Goal: Information Seeking & Learning: Stay updated

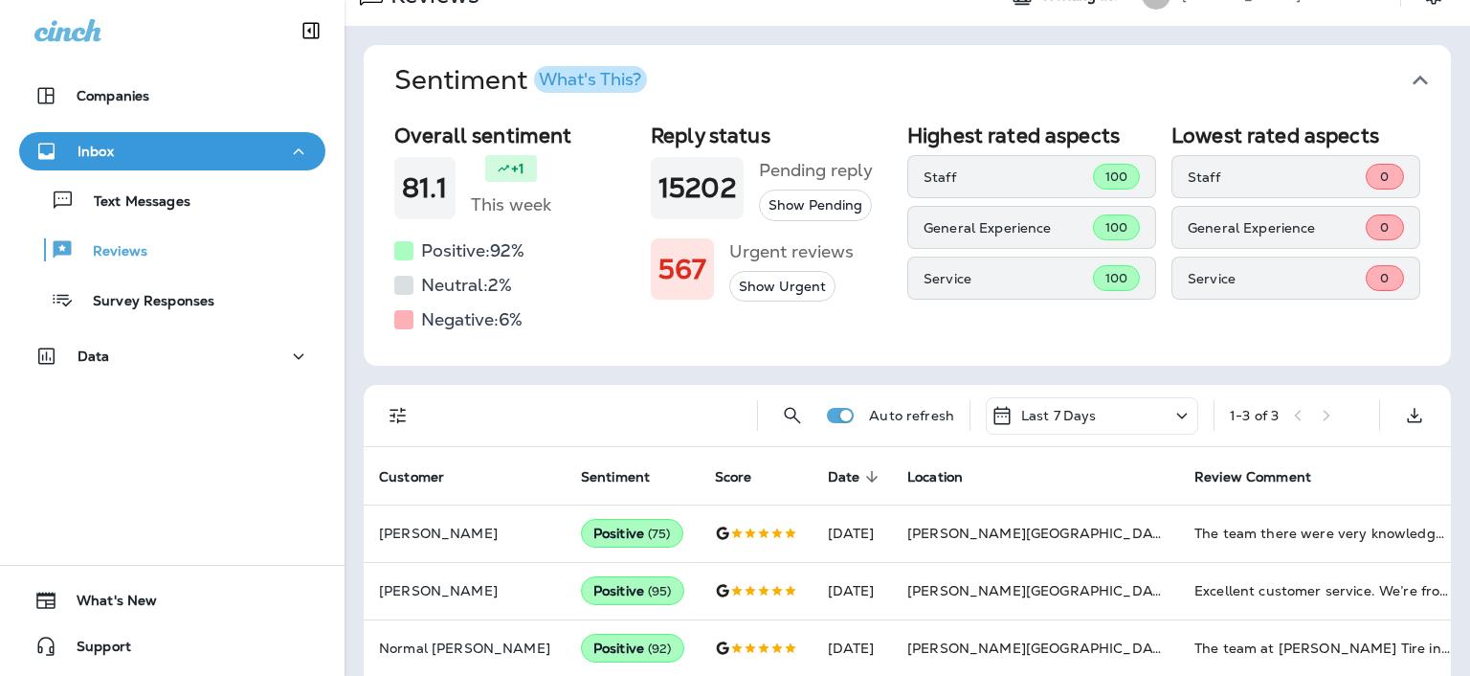
scroll to position [56, 0]
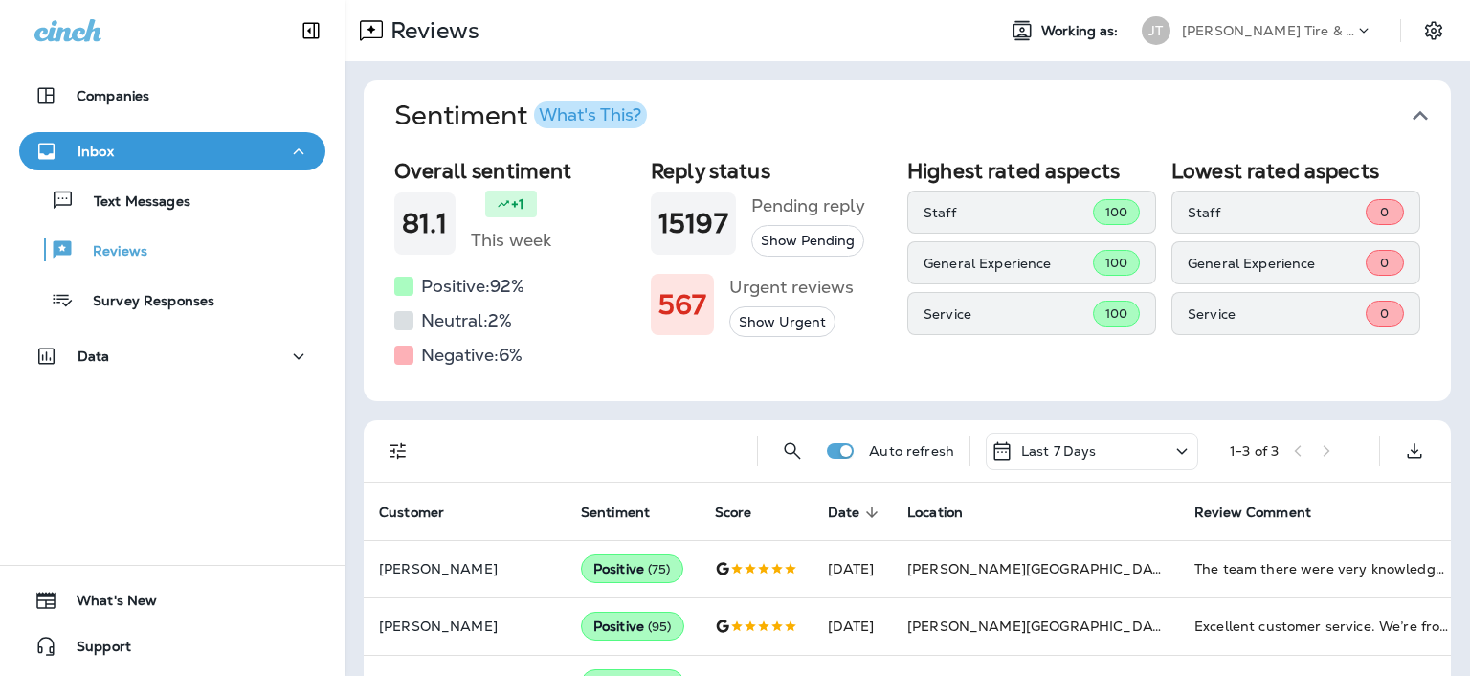
click at [482, 37] on div "Reviews" at bounding box center [662, 30] width 635 height 38
drag, startPoint x: 1040, startPoint y: 403, endPoint x: 895, endPoint y: 420, distance: 146.5
click at [1040, 403] on div "Sentiment What's This? Overall sentiment 81.1 +1 This week Positive: 92 % Neutr…" at bounding box center [907, 396] width 1125 height 671
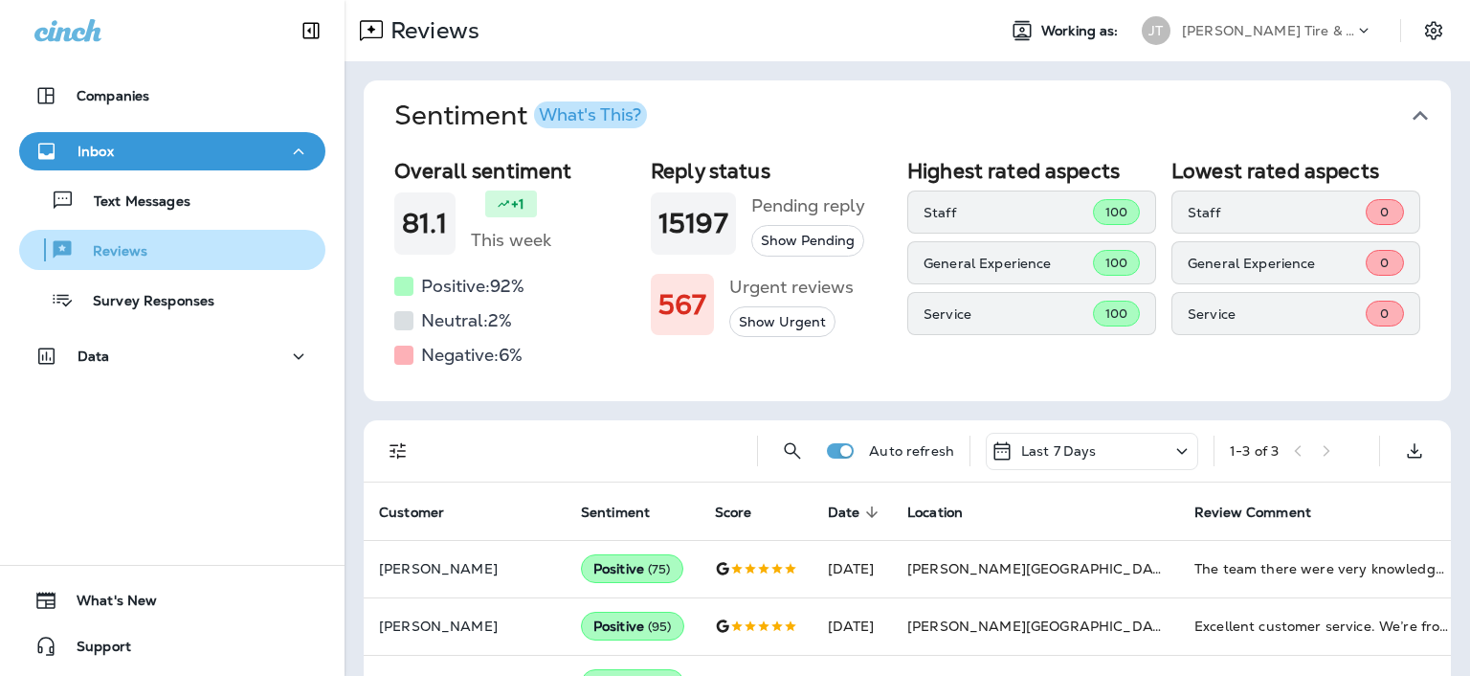
click at [201, 242] on div "Reviews" at bounding box center [172, 249] width 291 height 29
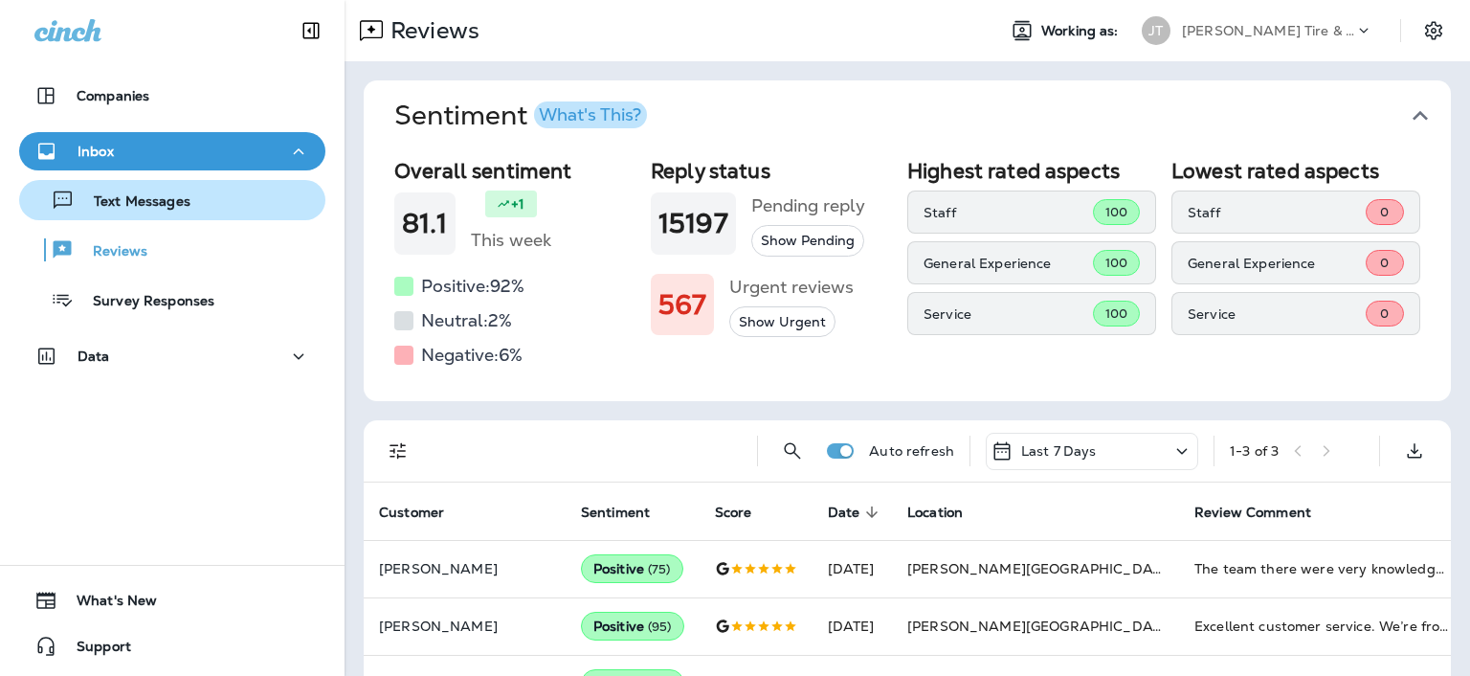
click at [206, 190] on div "Text Messages" at bounding box center [172, 200] width 291 height 29
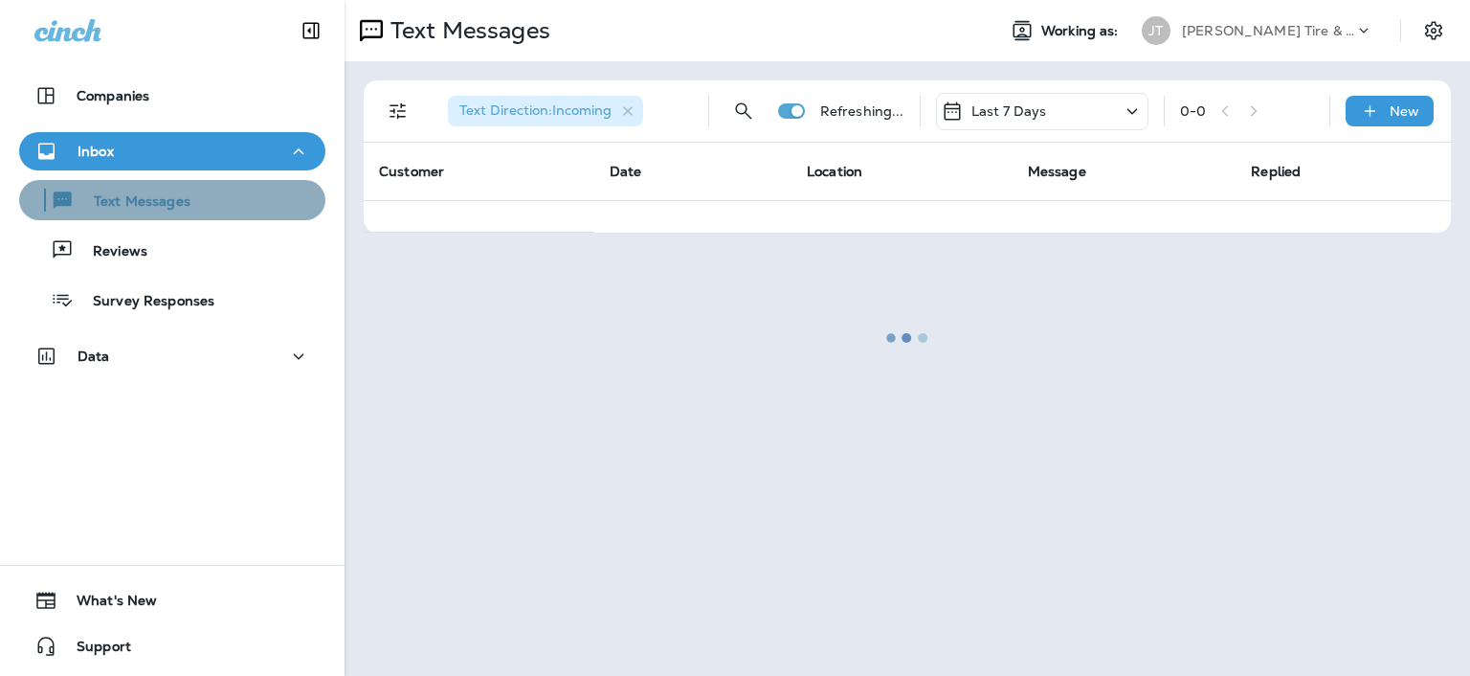
click at [206, 195] on div "Text Messages" at bounding box center [172, 200] width 291 height 29
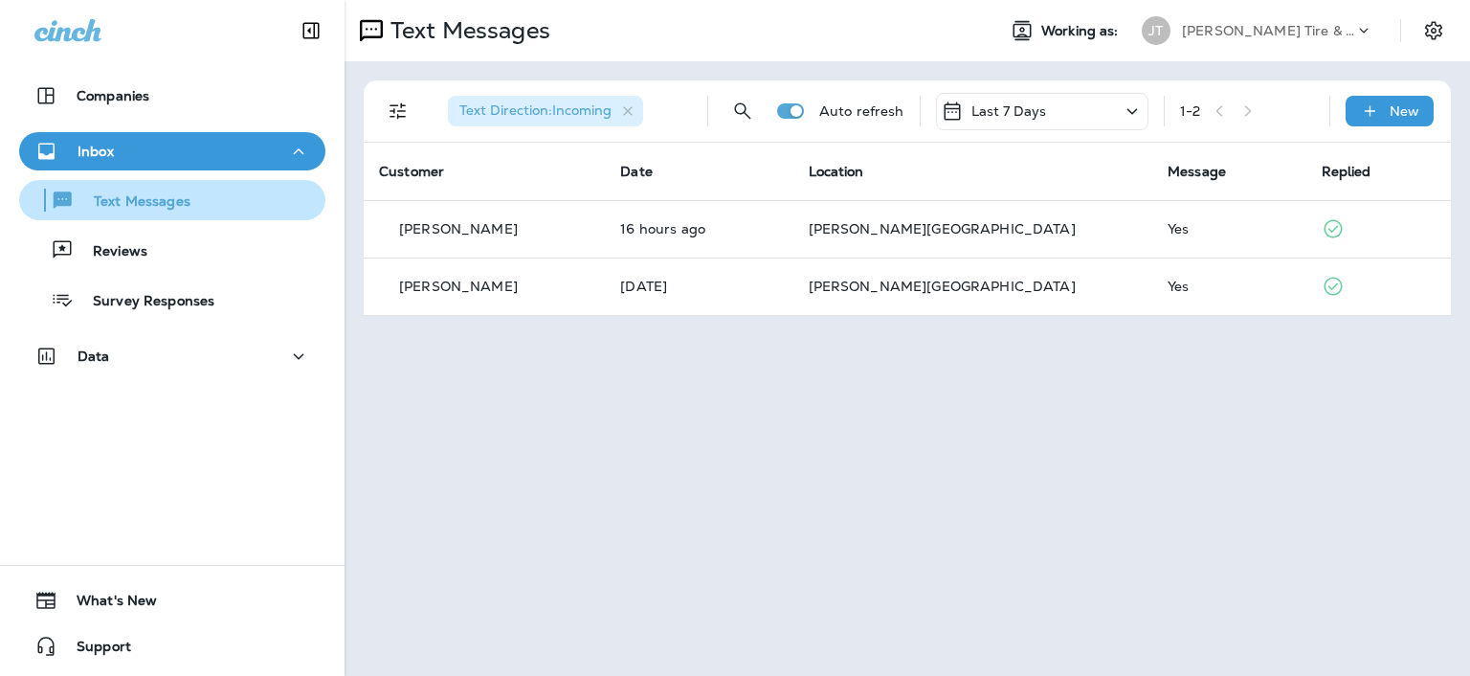
click at [203, 212] on div "Text Messages" at bounding box center [172, 200] width 291 height 29
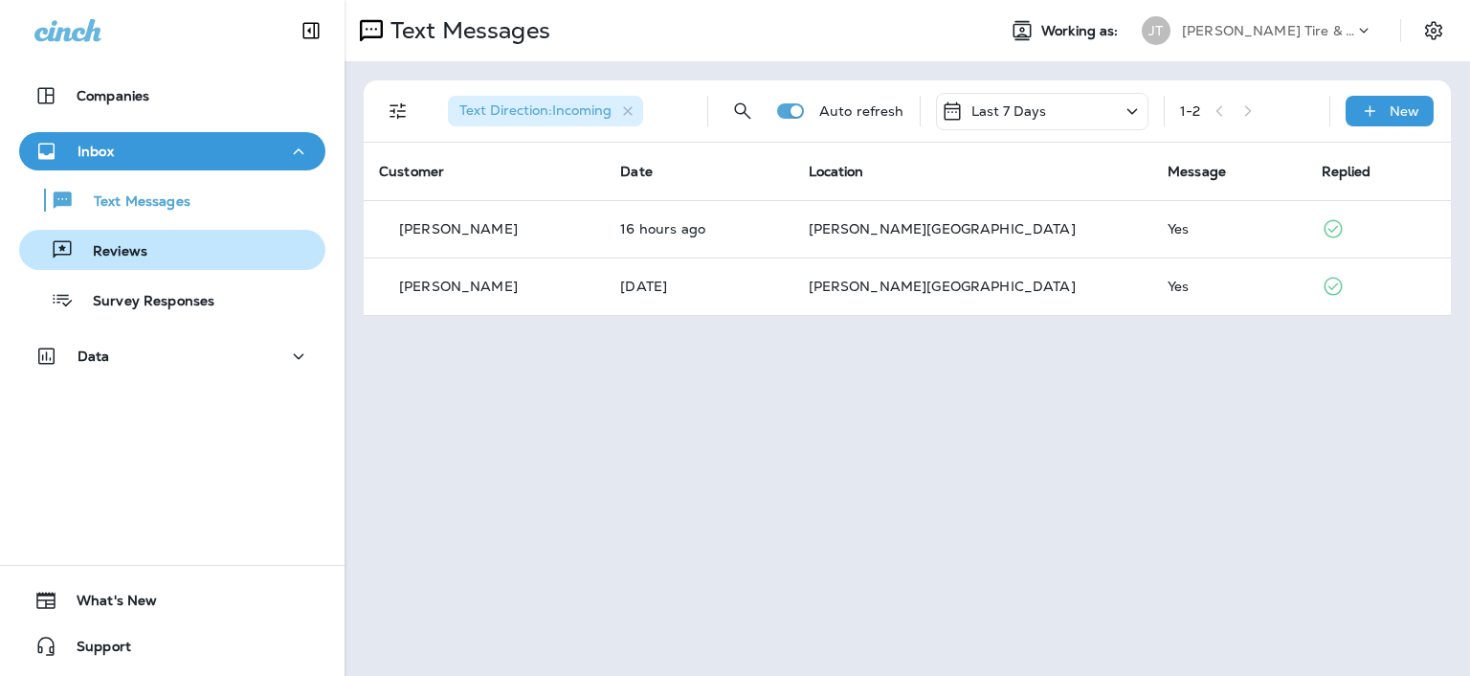
click at [233, 256] on div "Reviews" at bounding box center [172, 249] width 291 height 29
